Goal: Transaction & Acquisition: Book appointment/travel/reservation

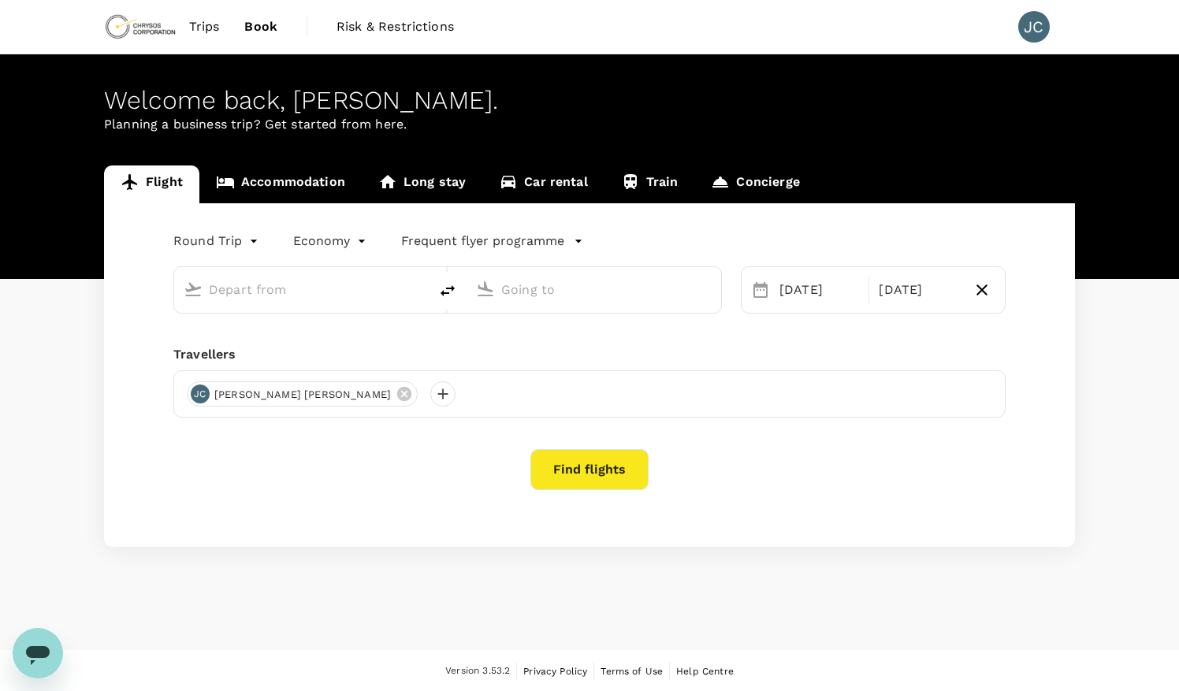
type input "Vancouver Intl (YVR)"
type input "[GEOGRAPHIC_DATA] (FAI)"
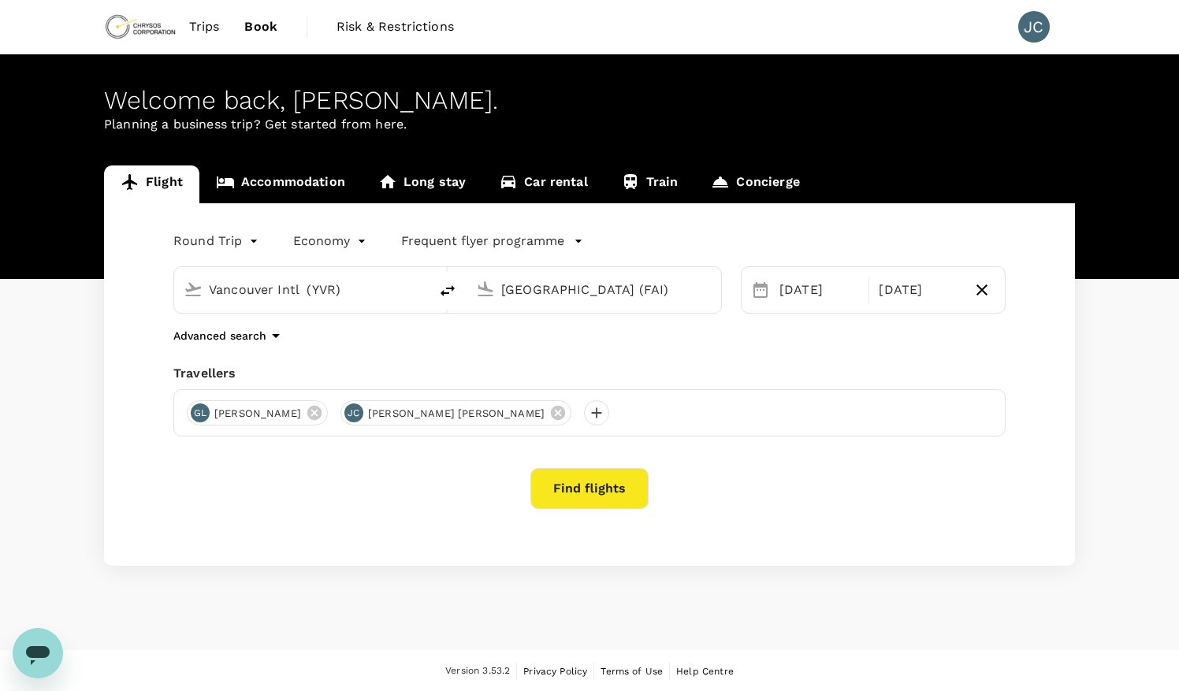
click at [189, 27] on span "Trips" at bounding box center [204, 26] width 31 height 19
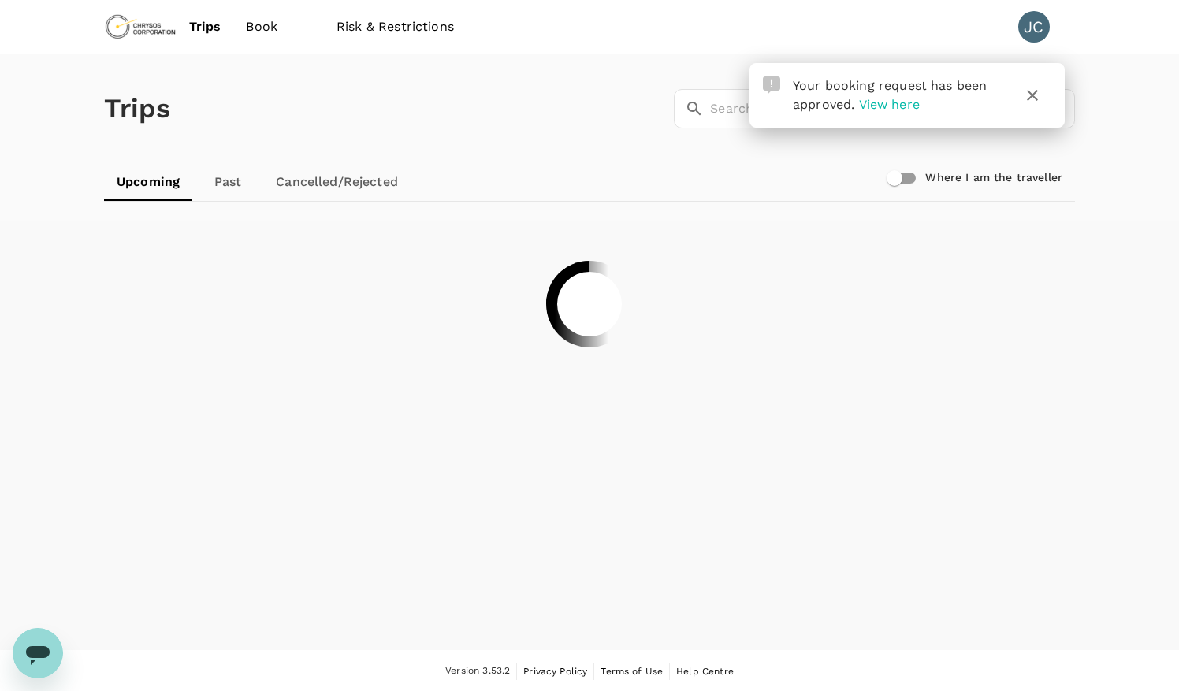
click at [1032, 102] on icon "button" at bounding box center [1032, 95] width 19 height 19
